Goal: Find specific page/section: Find specific page/section

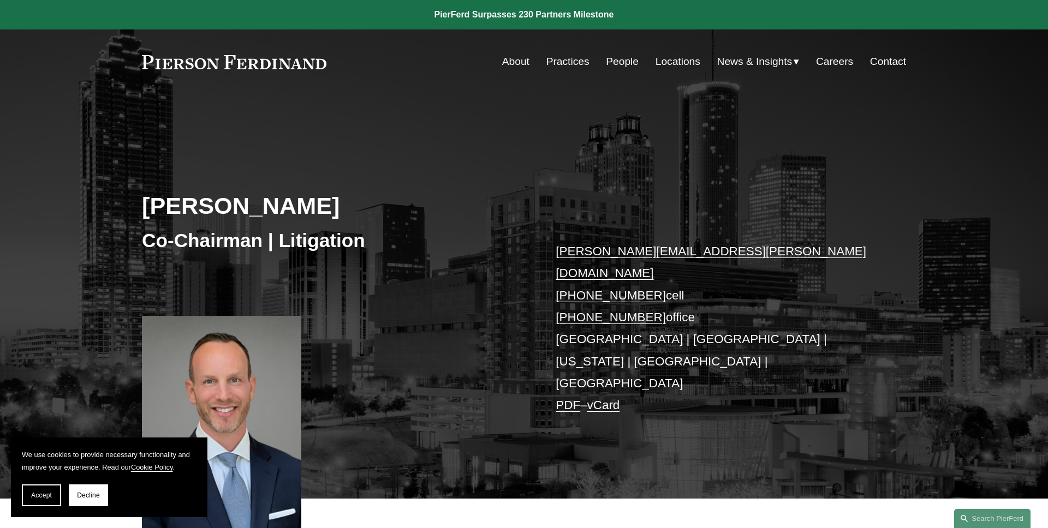
click at [43, 493] on span "Accept" at bounding box center [41, 496] width 21 height 8
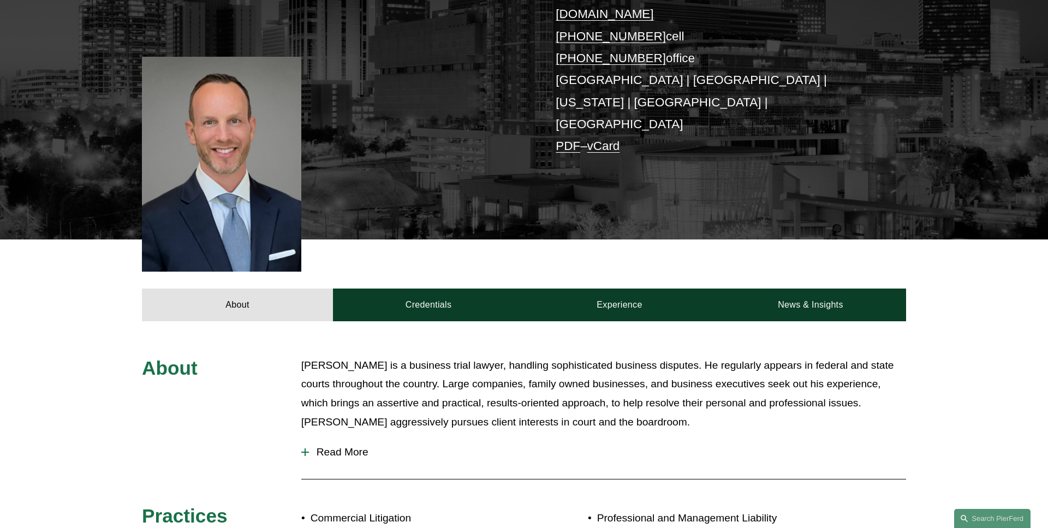
scroll to position [299, 0]
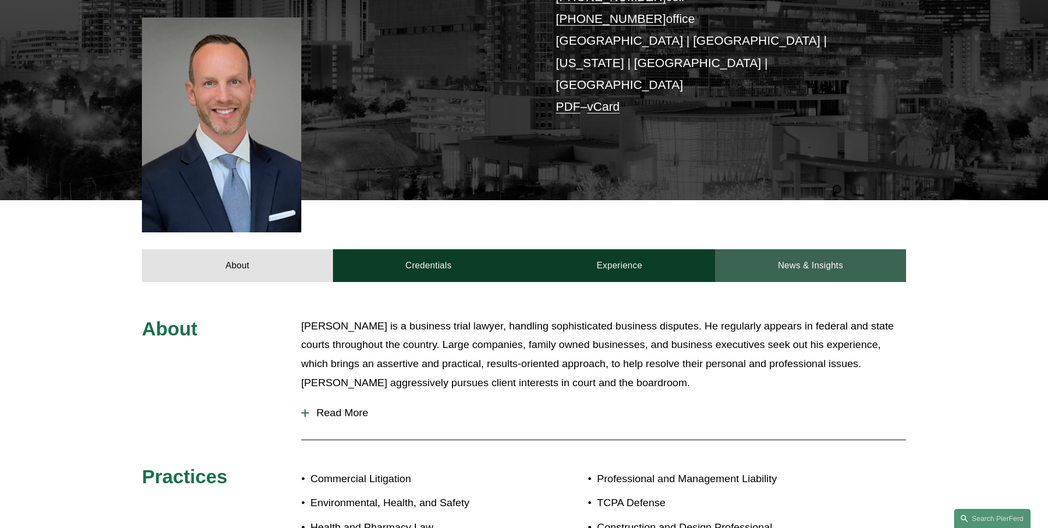
click at [809, 249] on link "News & Insights" at bounding box center [810, 265] width 191 height 33
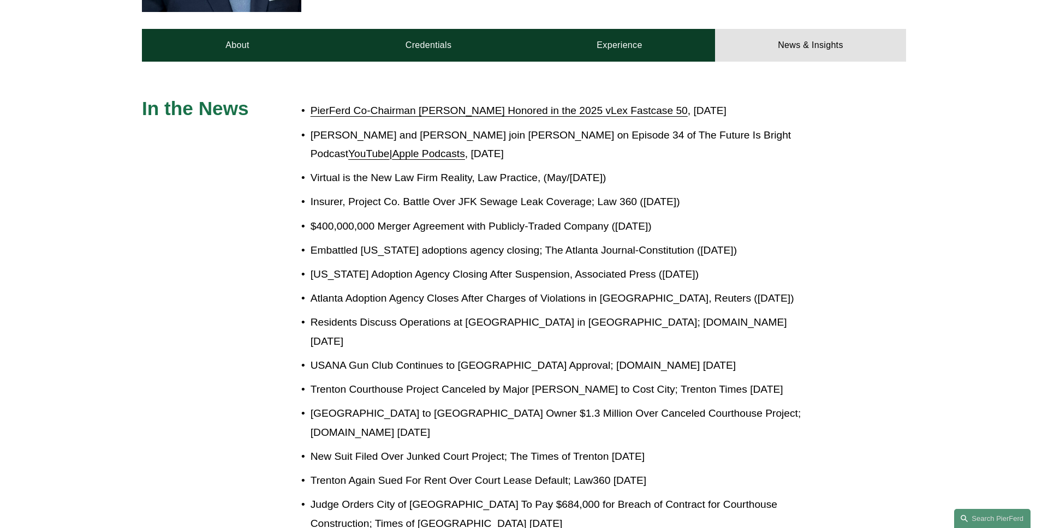
scroll to position [456, 0]
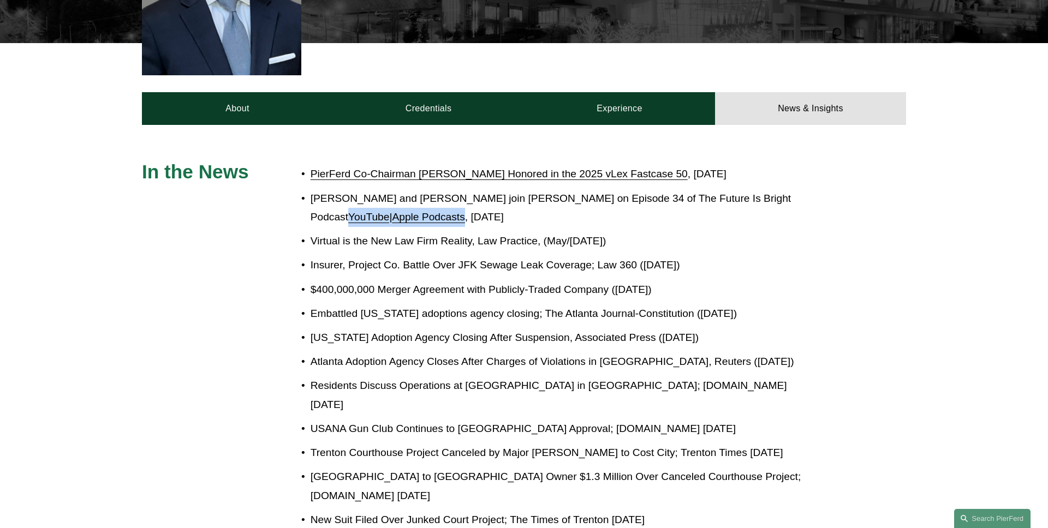
drag, startPoint x: 433, startPoint y: 159, endPoint x: 300, endPoint y: 159, distance: 133.2
click at [300, 160] on div "In the News PierFerd Co-Chairman Joel Ferdinand Honored in the 2025 vLex Fastca…" at bounding box center [524, 538] width 1048 height 756
copy p "YouTube | Apple Podcasts"
click at [555, 189] on p "Michael Pierson and Joel Ferdinand join Chris Batz on Episode 34 of The Future …" at bounding box center [561, 208] width 500 height 38
drag, startPoint x: 522, startPoint y: 158, endPoint x: 296, endPoint y: 143, distance: 227.1
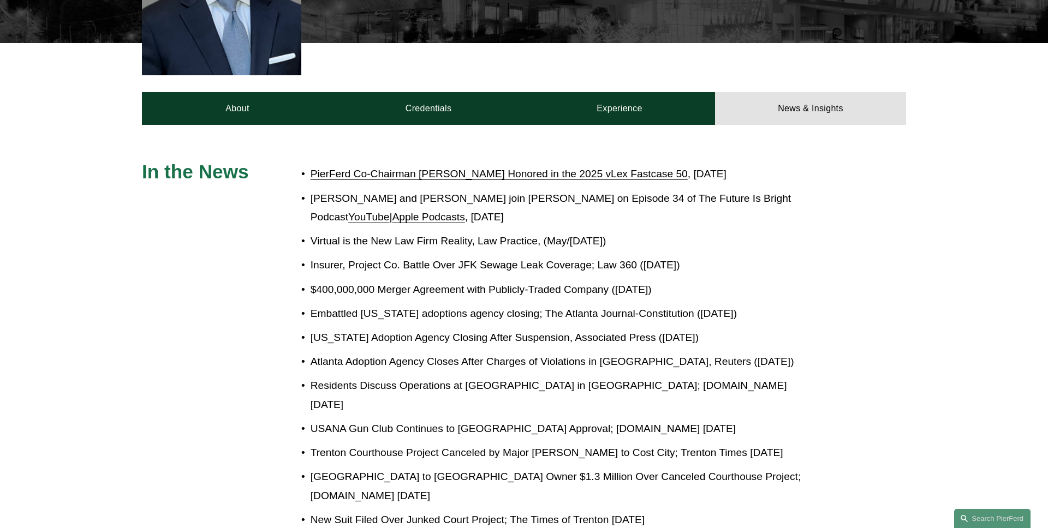
click at [311, 189] on p "Michael Pierson and Joel Ferdinand join Chris Batz on Episode 34 of The Future …" at bounding box center [561, 208] width 500 height 38
copy p "Michael Pierson and Joel Ferdinand join Chris Batz on Episode 34 of The Future …"
click at [206, 210] on div "In the News PierFerd Co-Chairman Joel Ferdinand Honored in the 2025 vLex Fastca…" at bounding box center [524, 538] width 1048 height 756
click at [203, 175] on div "In the News PierFerd Co-Chairman Joel Ferdinand Honored in the 2025 vLex Fastca…" at bounding box center [524, 538] width 1048 height 756
click at [239, 266] on div "In the News PierFerd Co-Chairman Joel Ferdinand Honored in the 2025 vLex Fastca…" at bounding box center [524, 538] width 1048 height 756
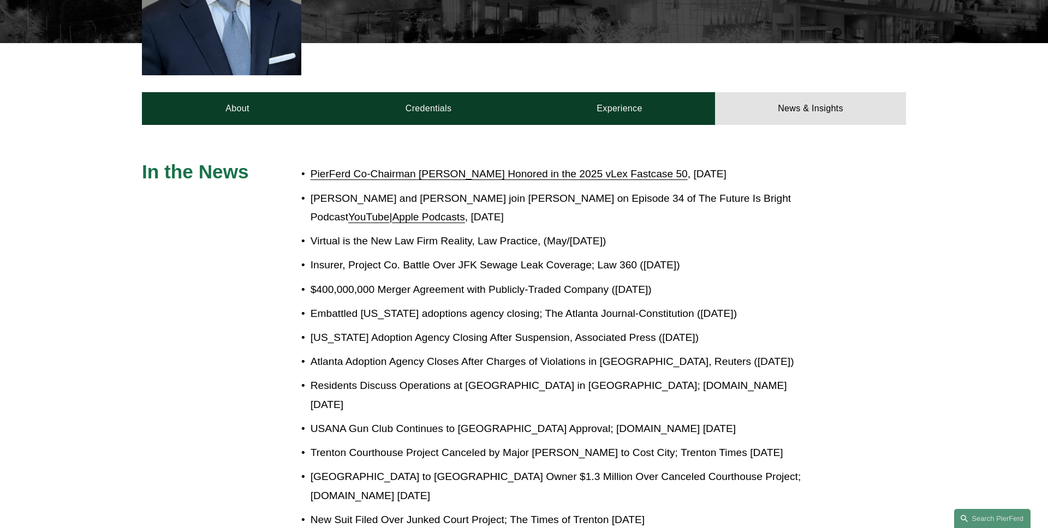
click at [311, 256] on p "Insurer, Project Co. Battle Over JFK Sewage Leak Coverage; Law 360 ([DATE])" at bounding box center [561, 265] width 500 height 19
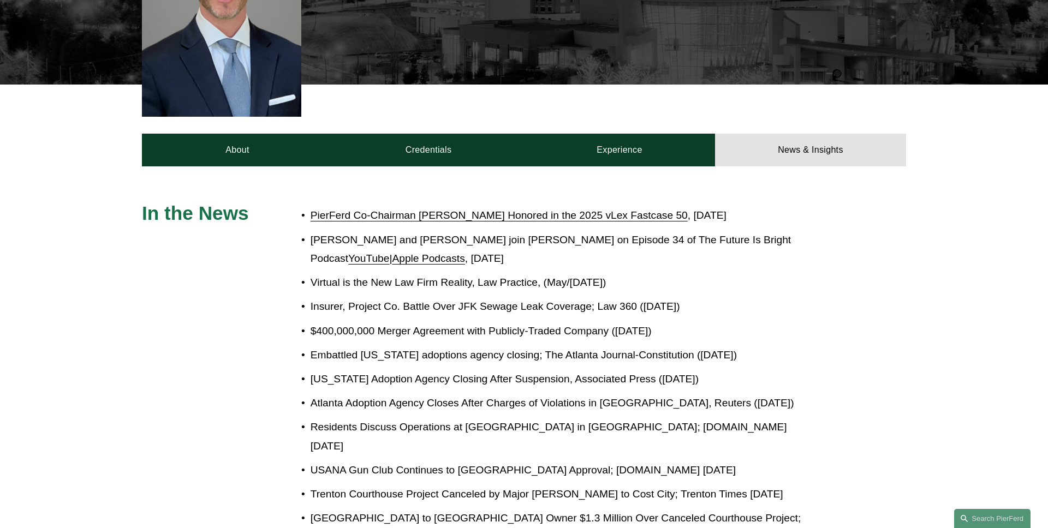
scroll to position [389, 0]
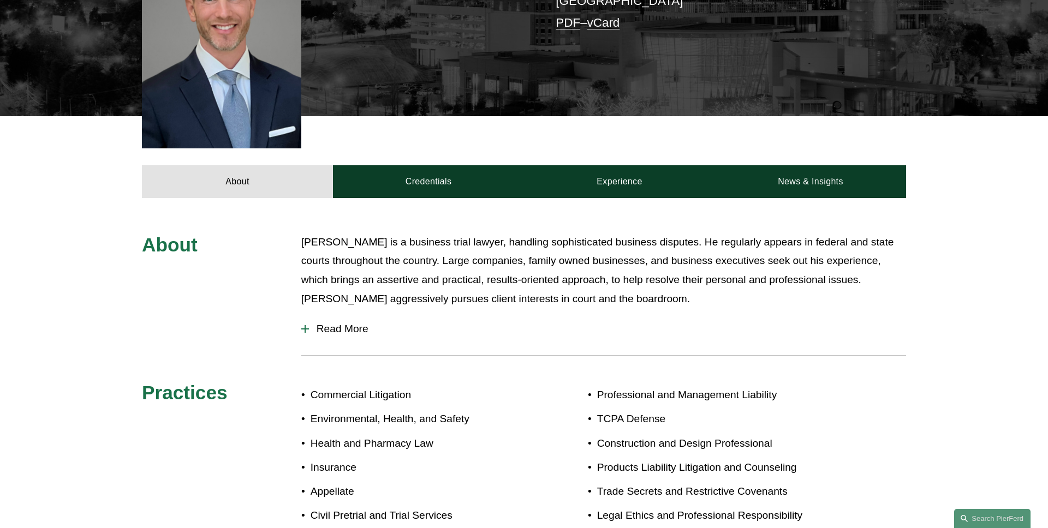
scroll to position [389, 0]
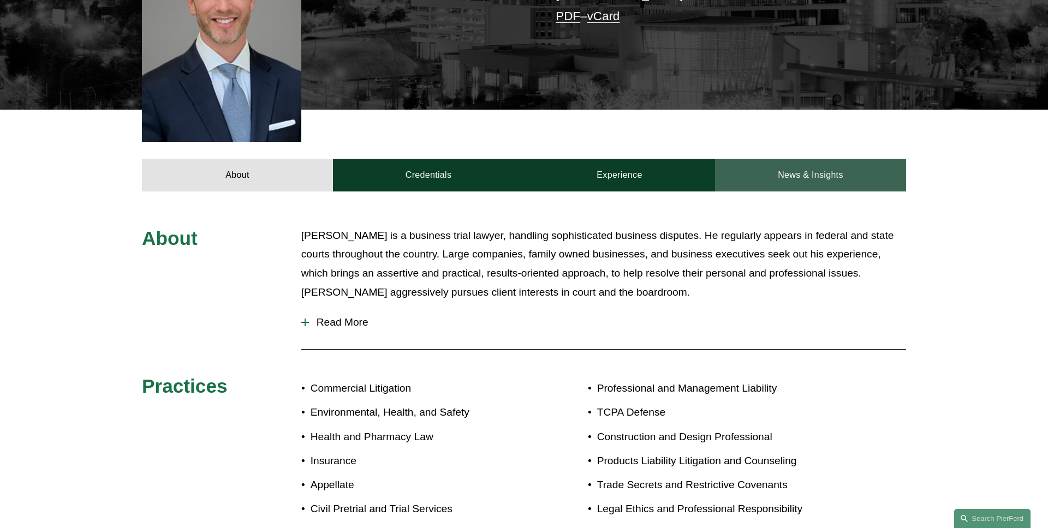
click at [800, 159] on link "News & Insights" at bounding box center [810, 175] width 191 height 33
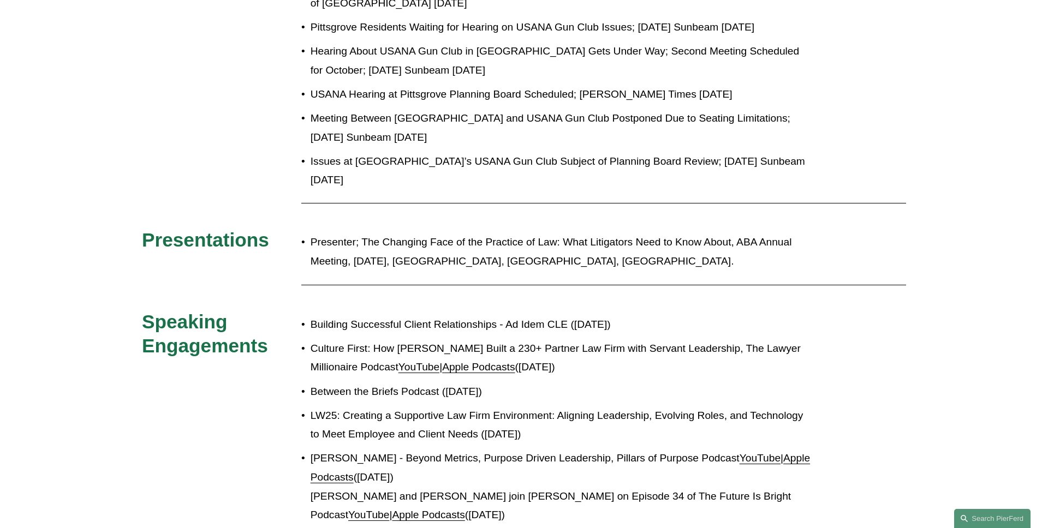
scroll to position [1157, 0]
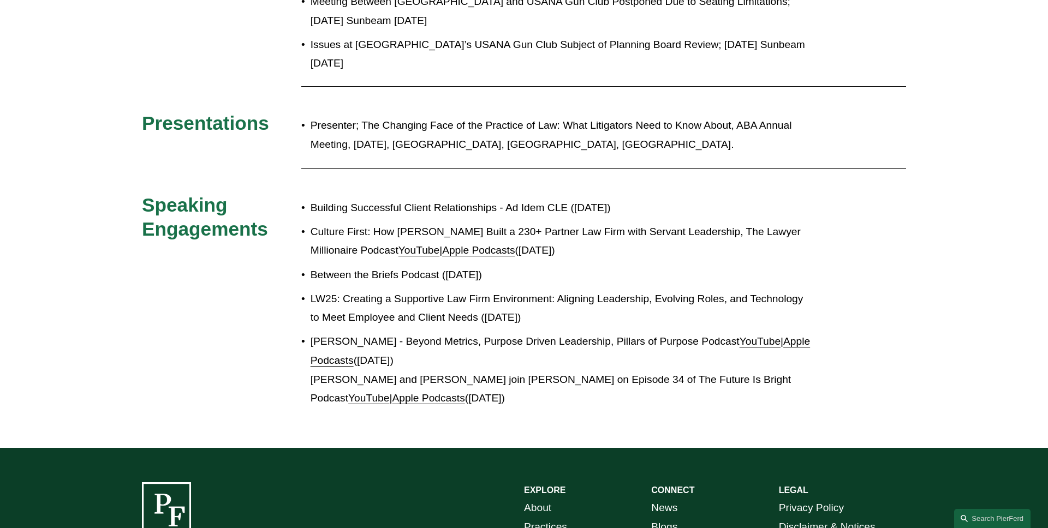
click at [427, 245] on link "YouTube" at bounding box center [419, 250] width 41 height 11
click at [459, 245] on link "Apple Podcasts" at bounding box center [478, 250] width 73 height 11
click at [744, 336] on link "YouTube" at bounding box center [760, 341] width 41 height 11
click at [797, 336] on link "Apple Podcasts" at bounding box center [561, 351] width 500 height 31
click at [348, 393] on link "YouTube" at bounding box center [368, 398] width 41 height 11
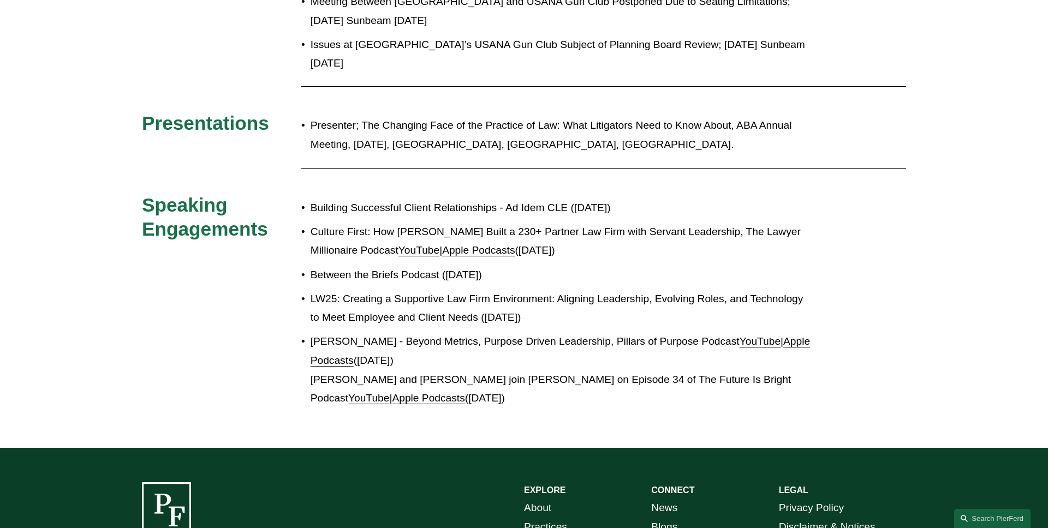
click at [403, 393] on link "Apple Podcasts" at bounding box center [428, 398] width 73 height 11
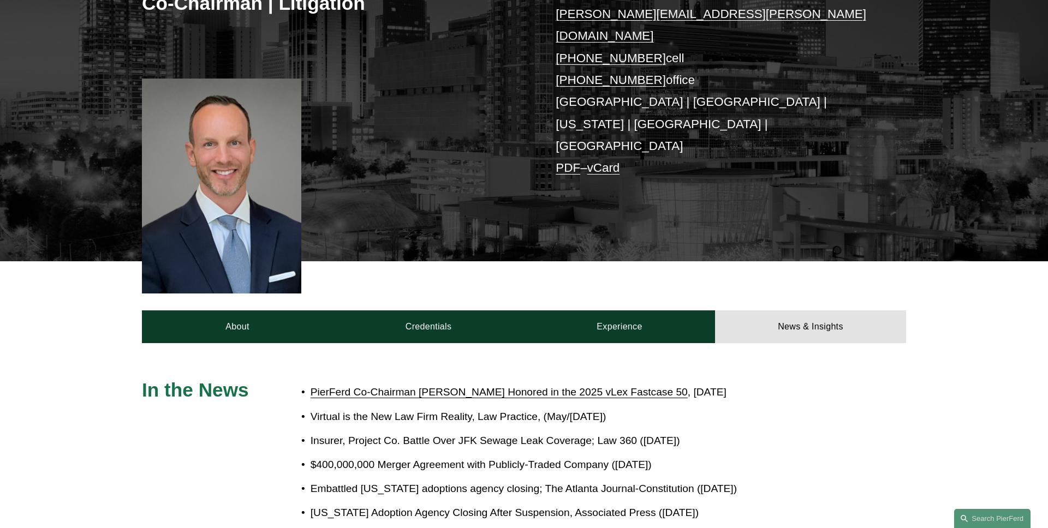
scroll to position [110, 0]
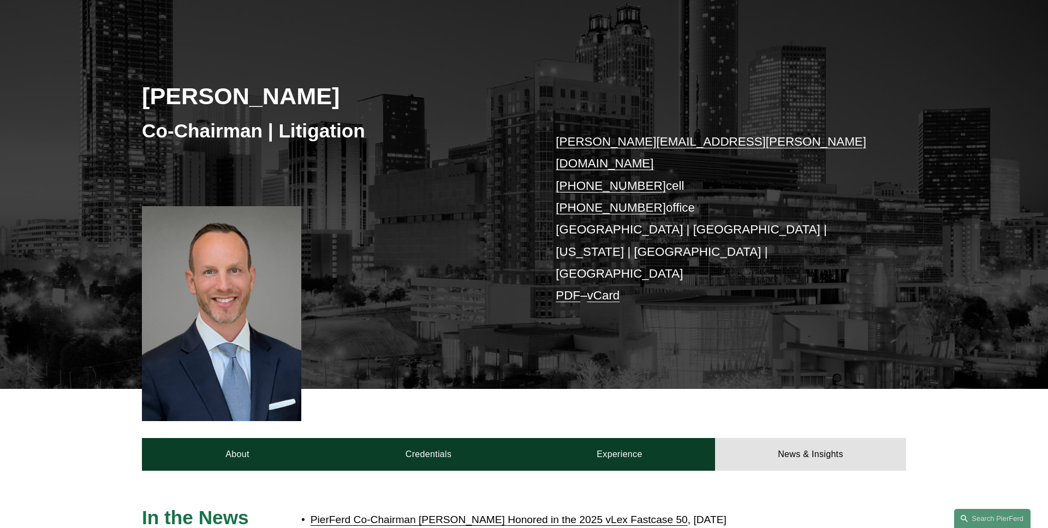
click at [567, 289] on link "PDF" at bounding box center [568, 296] width 25 height 14
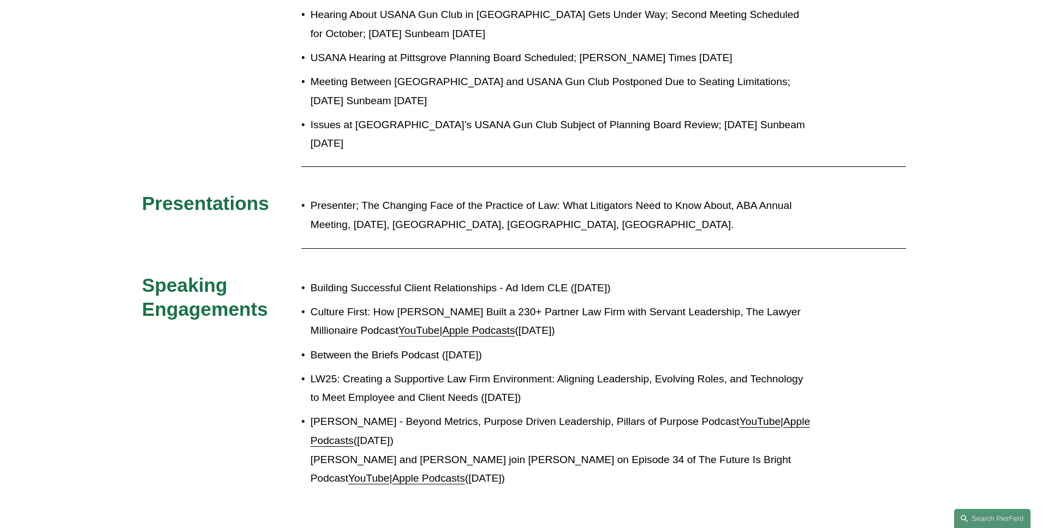
scroll to position [1157, 0]
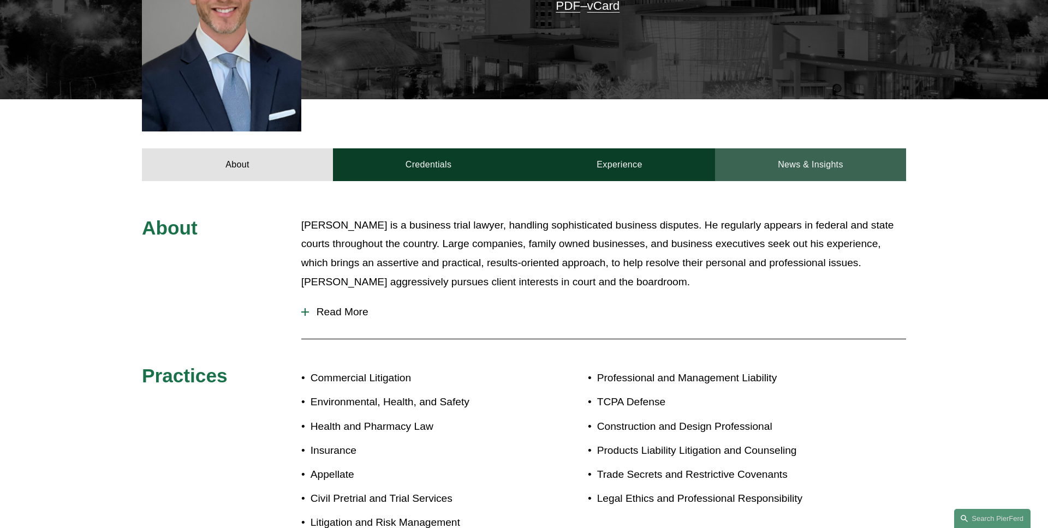
click at [794, 148] on link "News & Insights" at bounding box center [810, 164] width 191 height 33
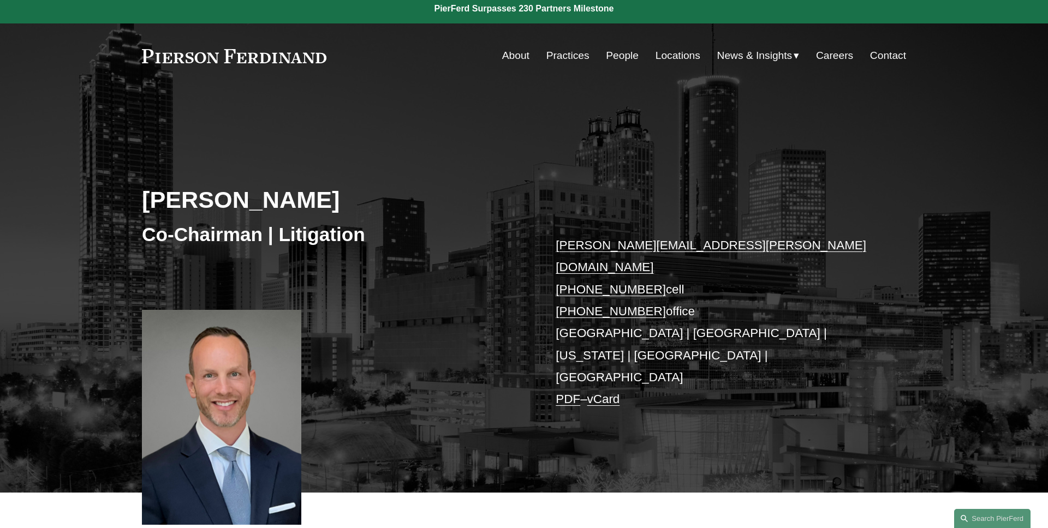
scroll to position [97, 0]
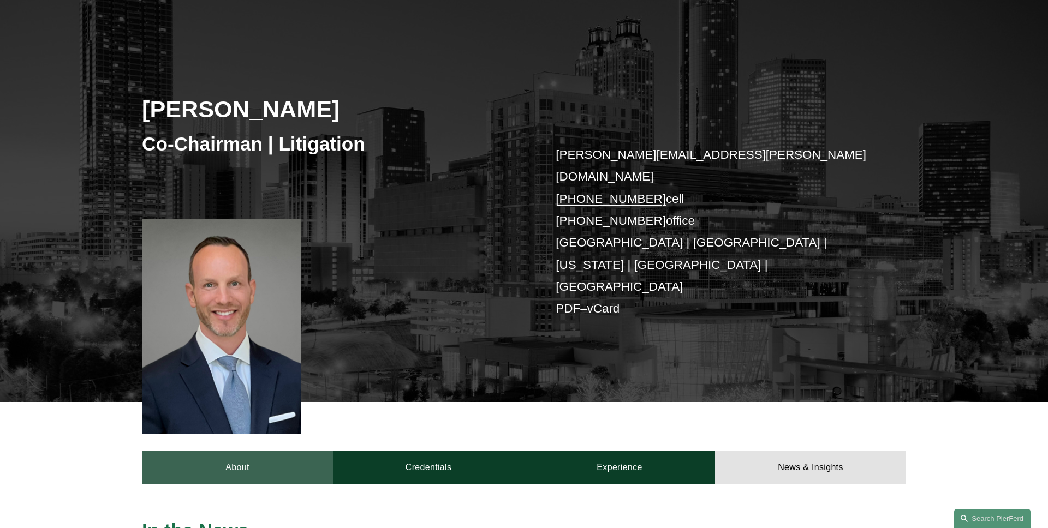
click at [250, 451] on link "About" at bounding box center [237, 467] width 191 height 33
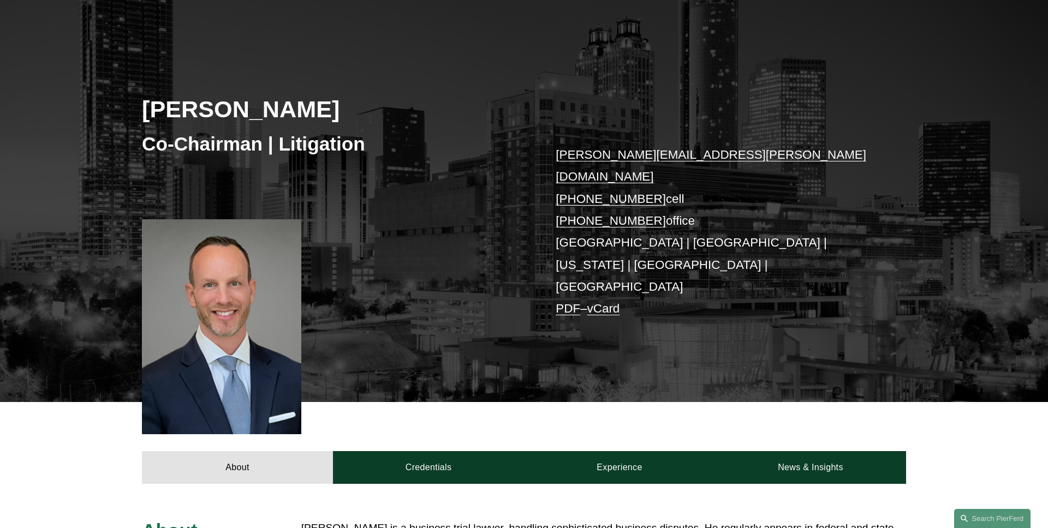
click at [566, 302] on link "PDF" at bounding box center [568, 309] width 25 height 14
